Goal: Find contact information: Find contact information

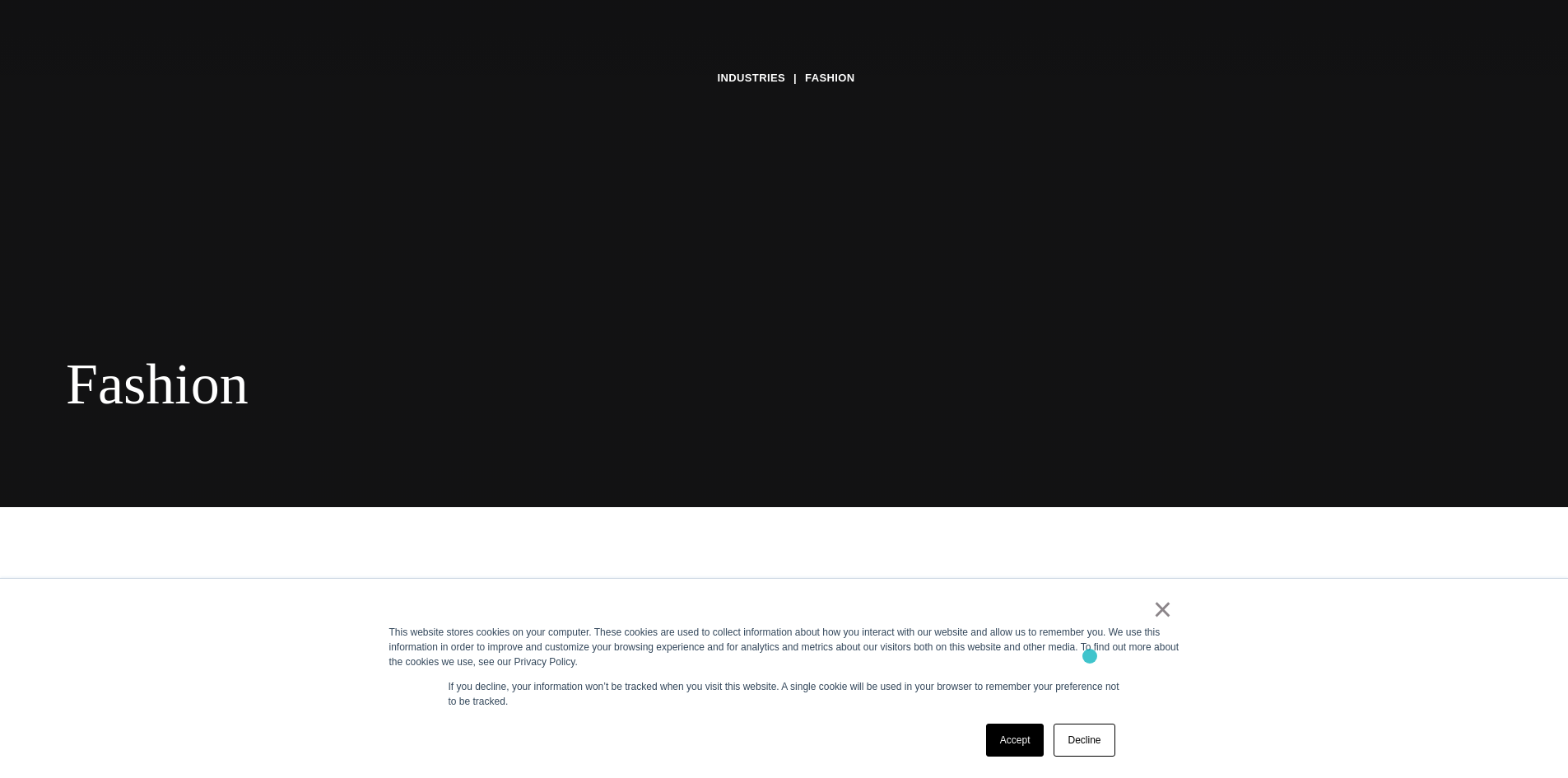
scroll to position [330, 0]
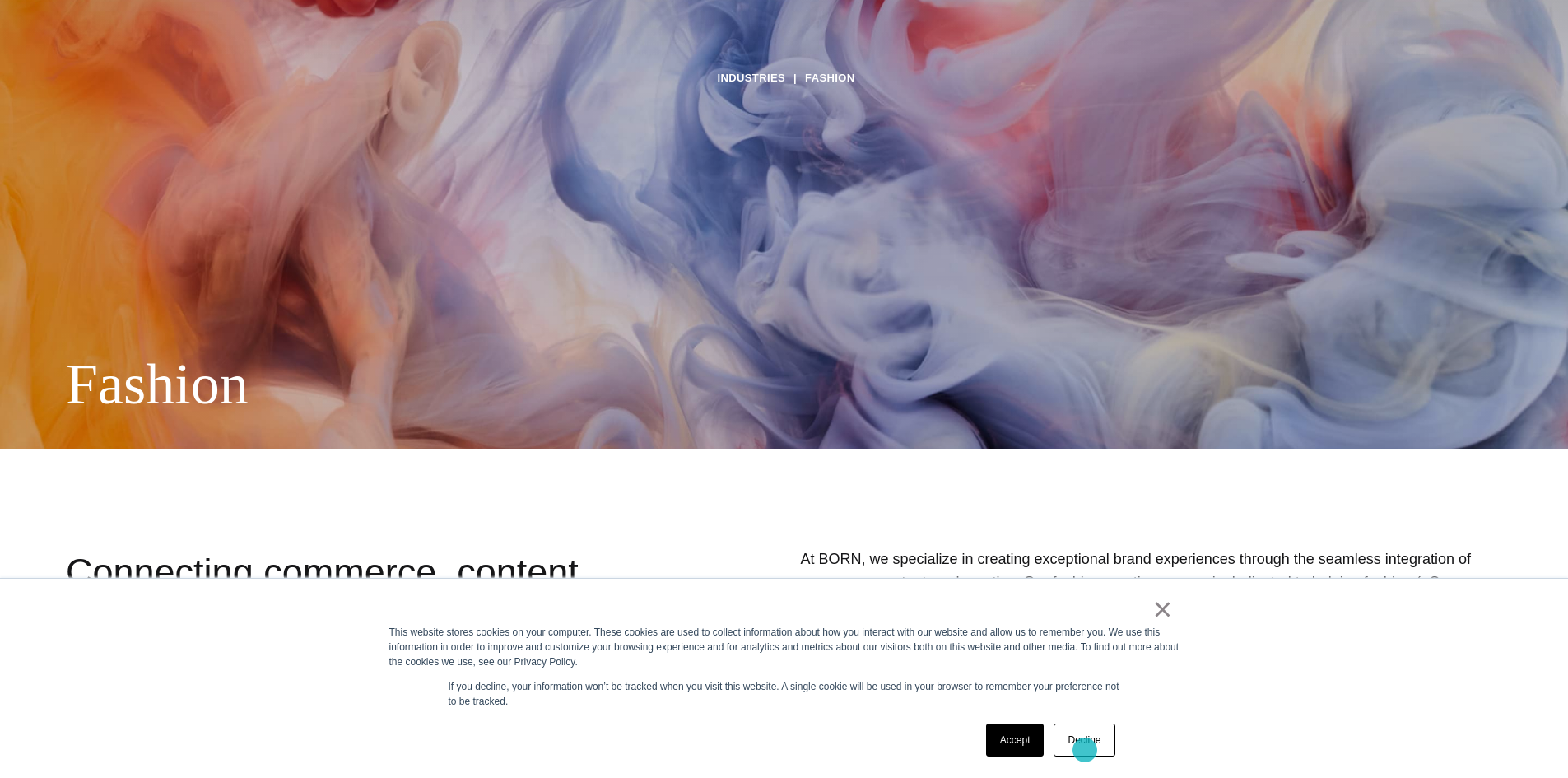
click at [1085, 750] on link "Decline" at bounding box center [1083, 740] width 61 height 33
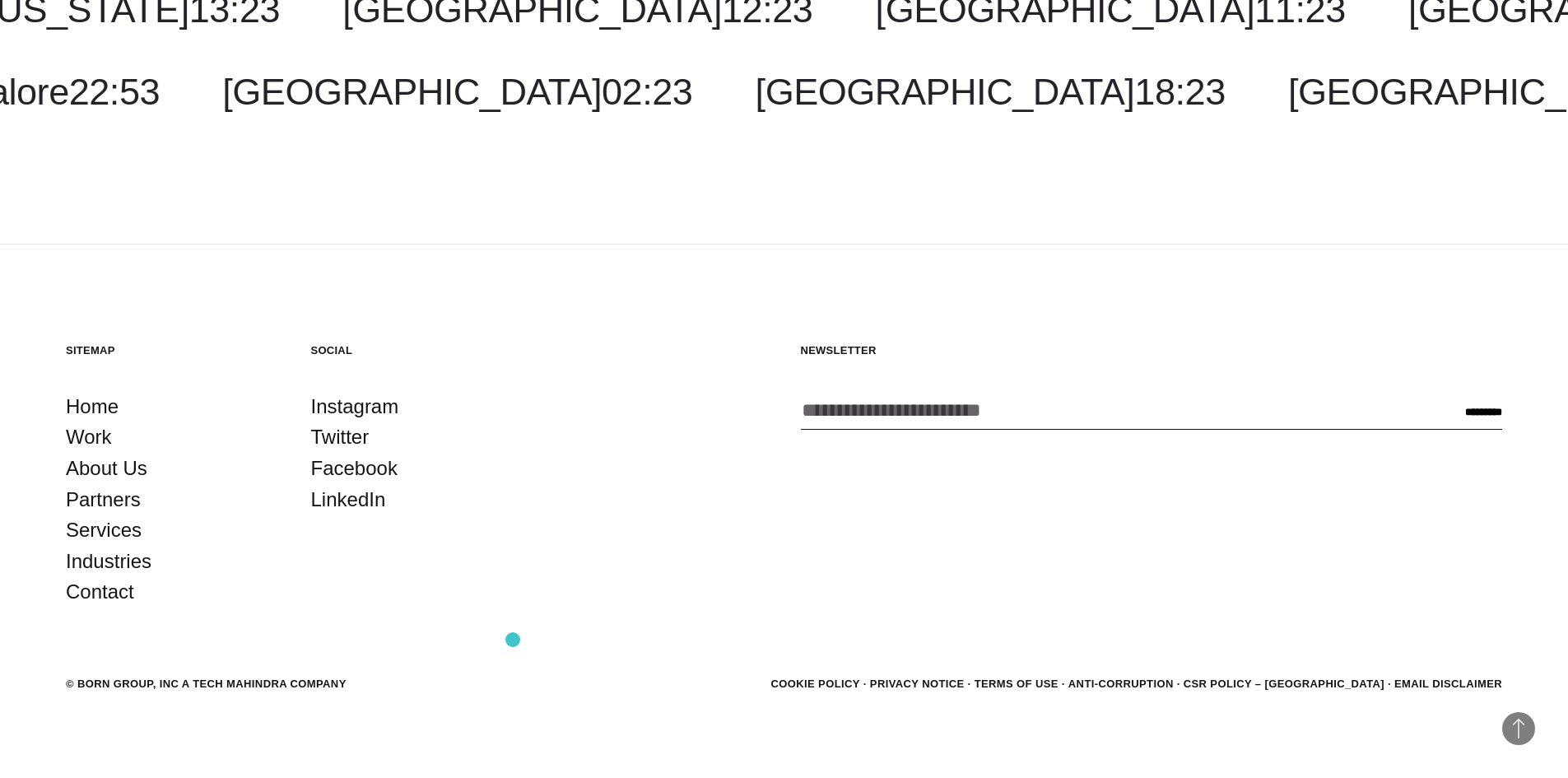
scroll to position [4081, 0]
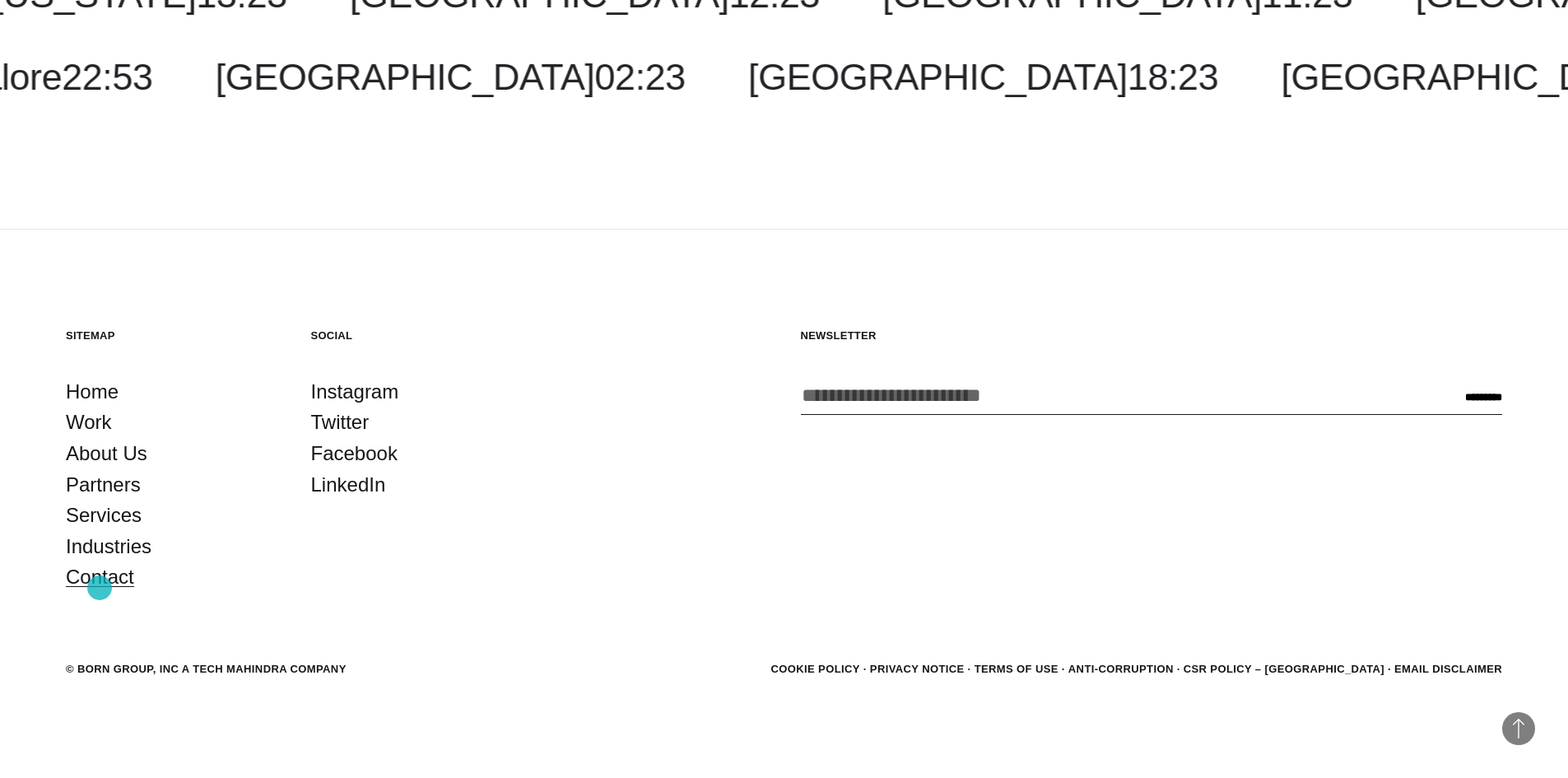
click at [99, 588] on link "Contact" at bounding box center [99, 577] width 68 height 31
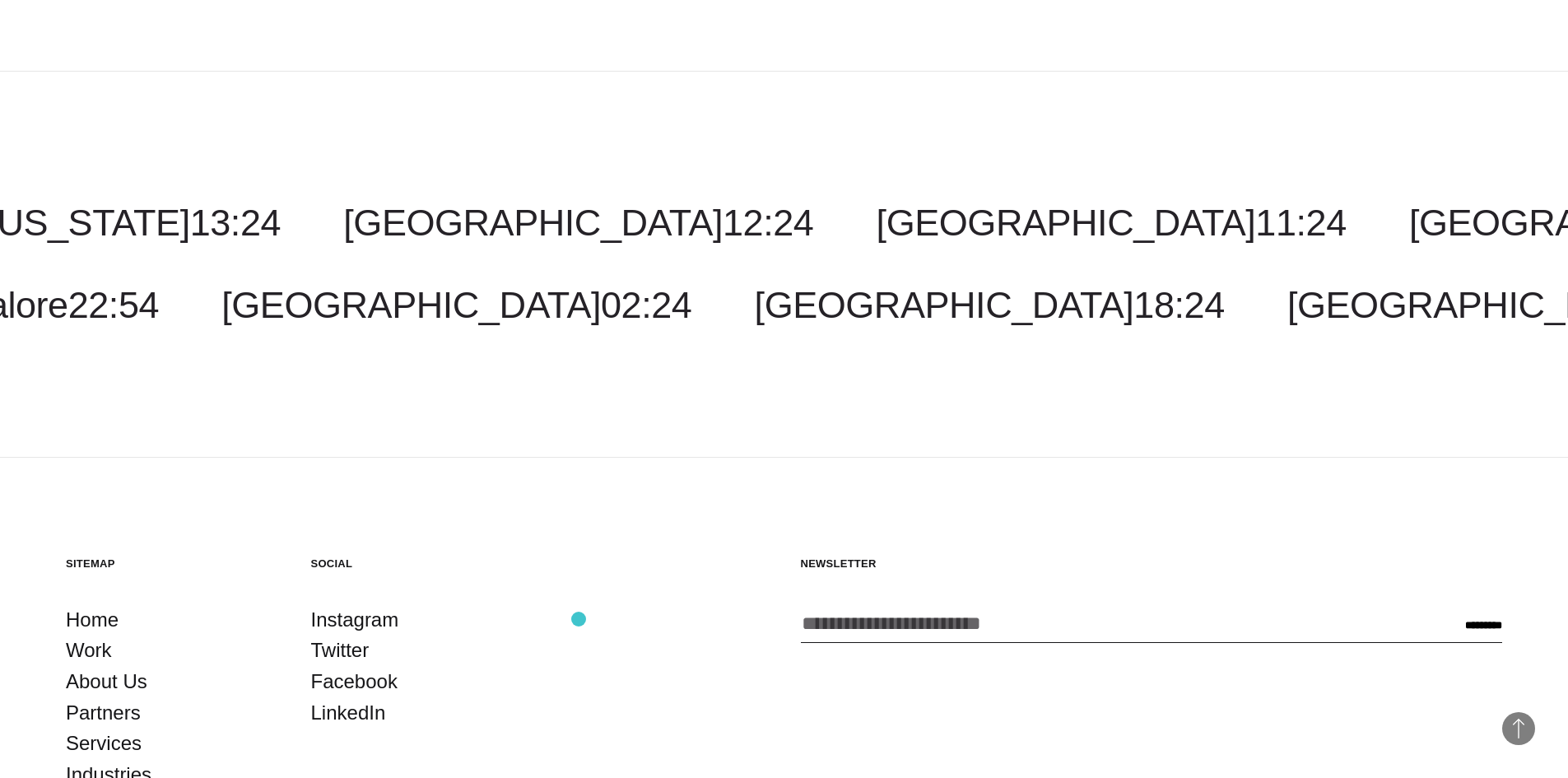
scroll to position [4135, 0]
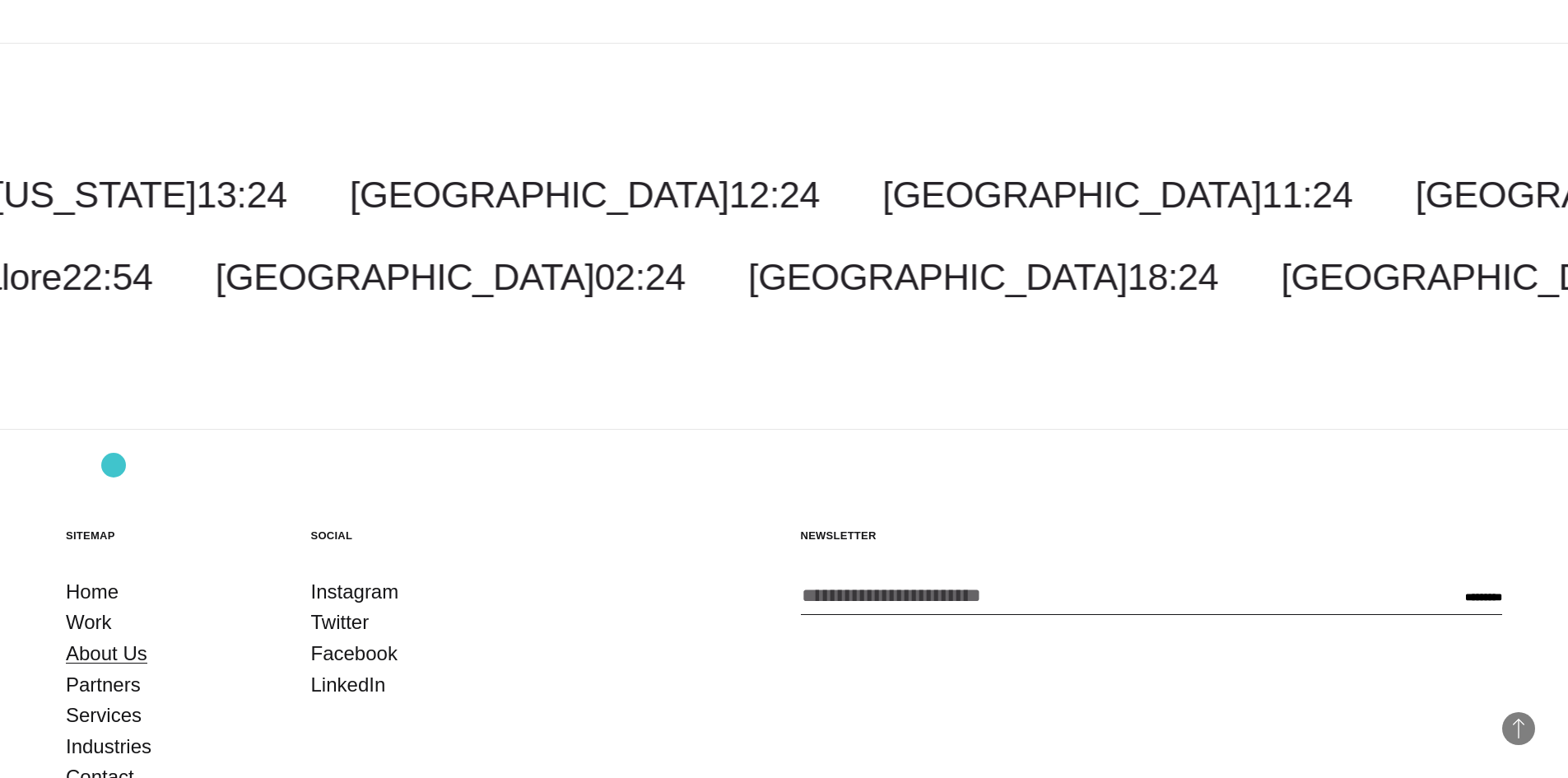
click at [114, 638] on link "About Us" at bounding box center [106, 654] width 82 height 31
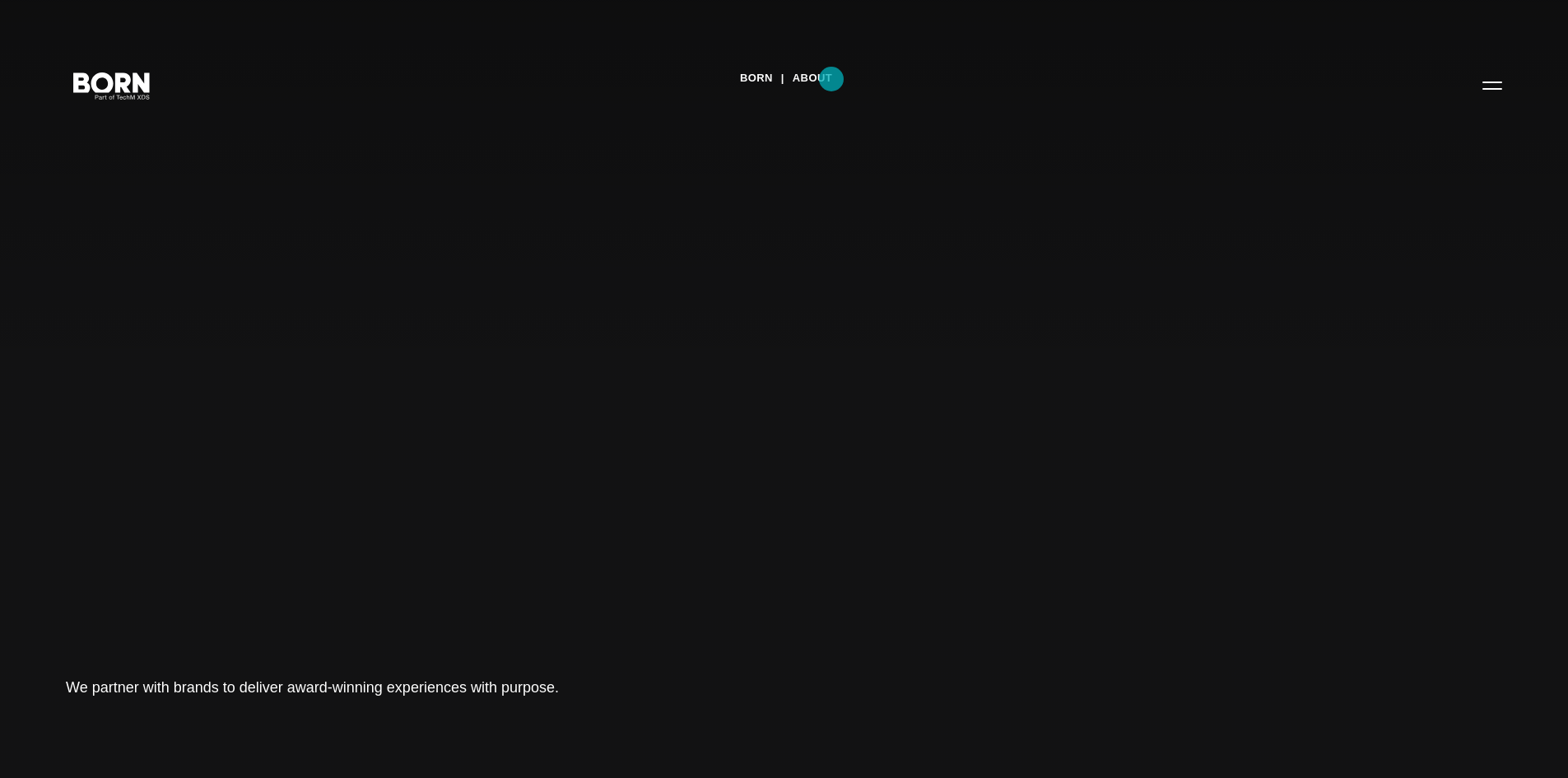
click at [832, 79] on link "About" at bounding box center [812, 78] width 40 height 25
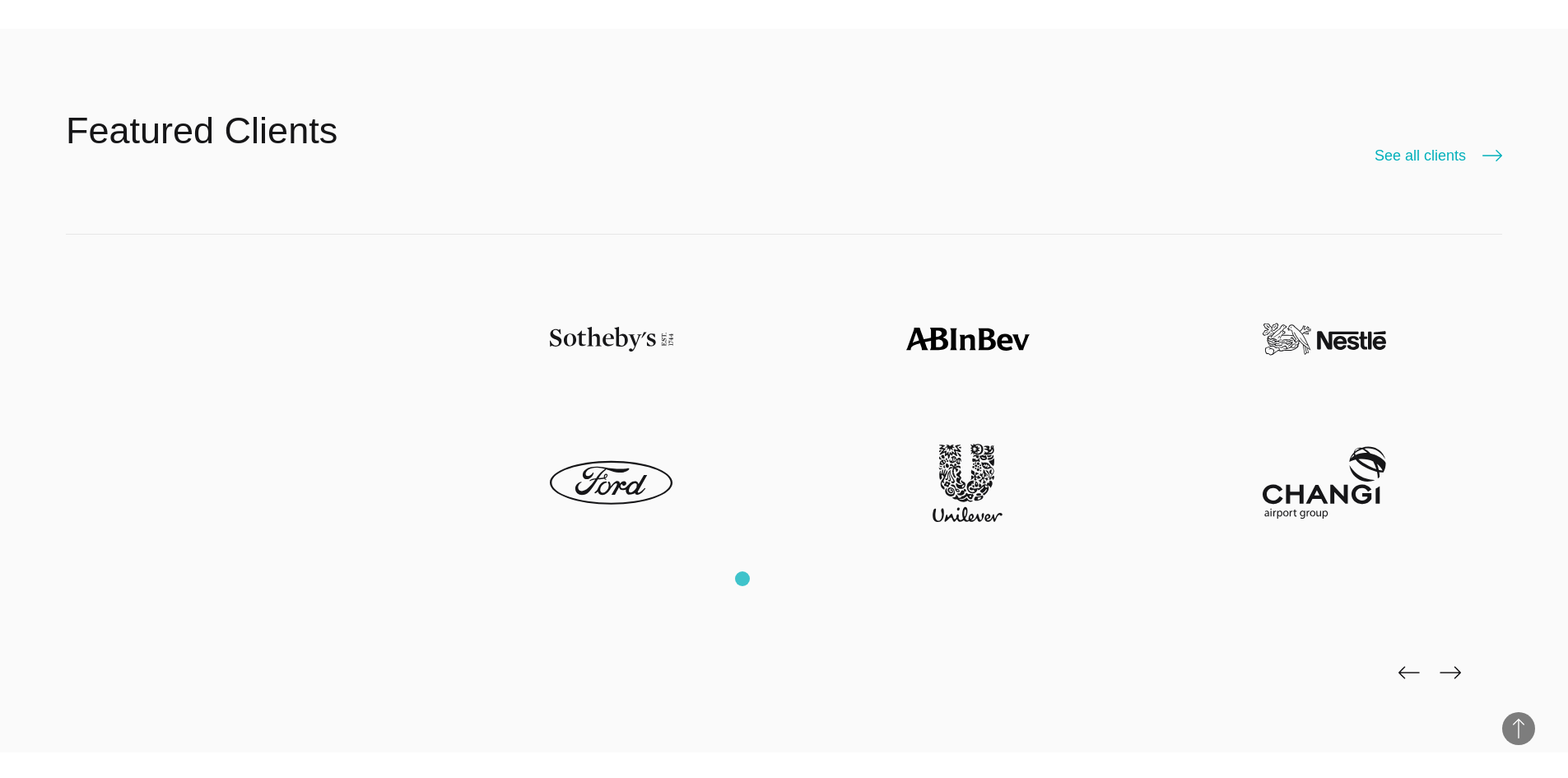
scroll to position [4199, 0]
